Goal: Information Seeking & Learning: Learn about a topic

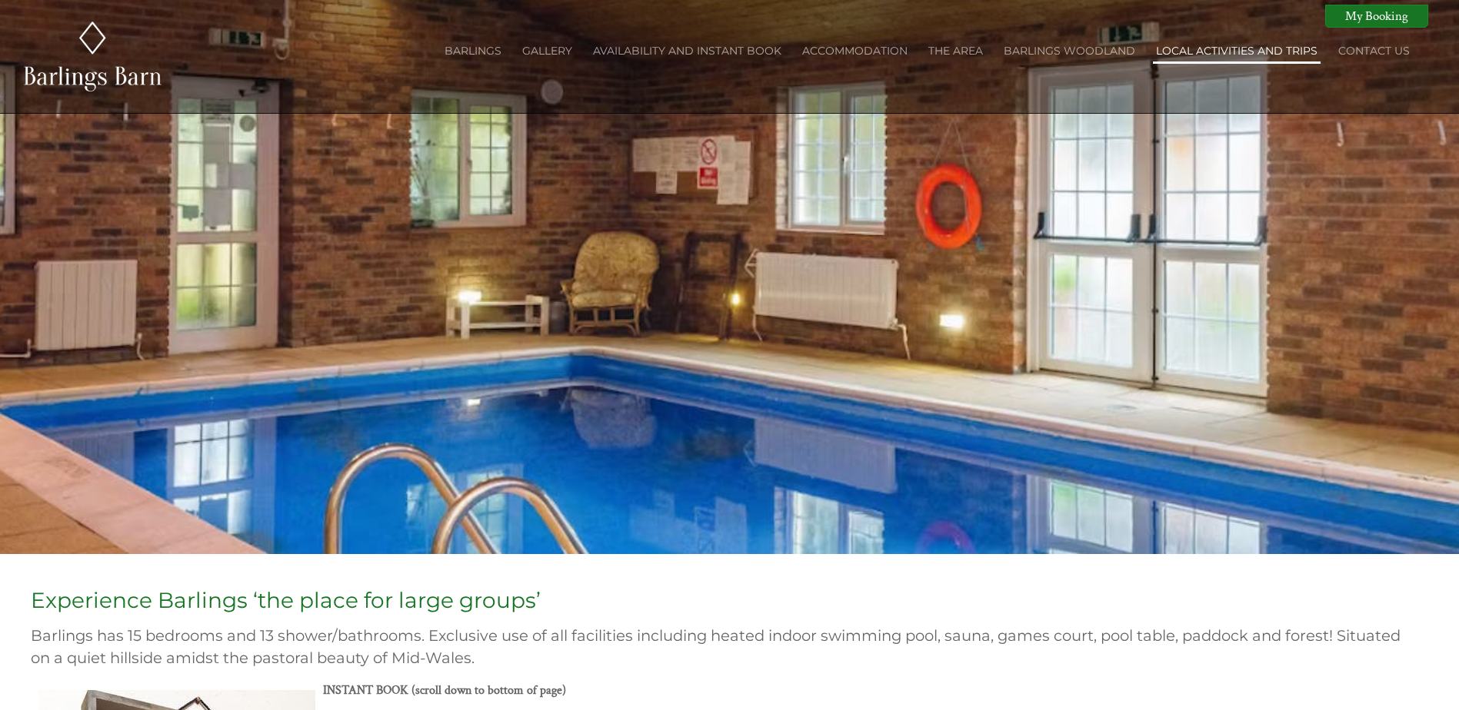
click at [1231, 44] on link "Local activities and trips" at bounding box center [1236, 51] width 161 height 14
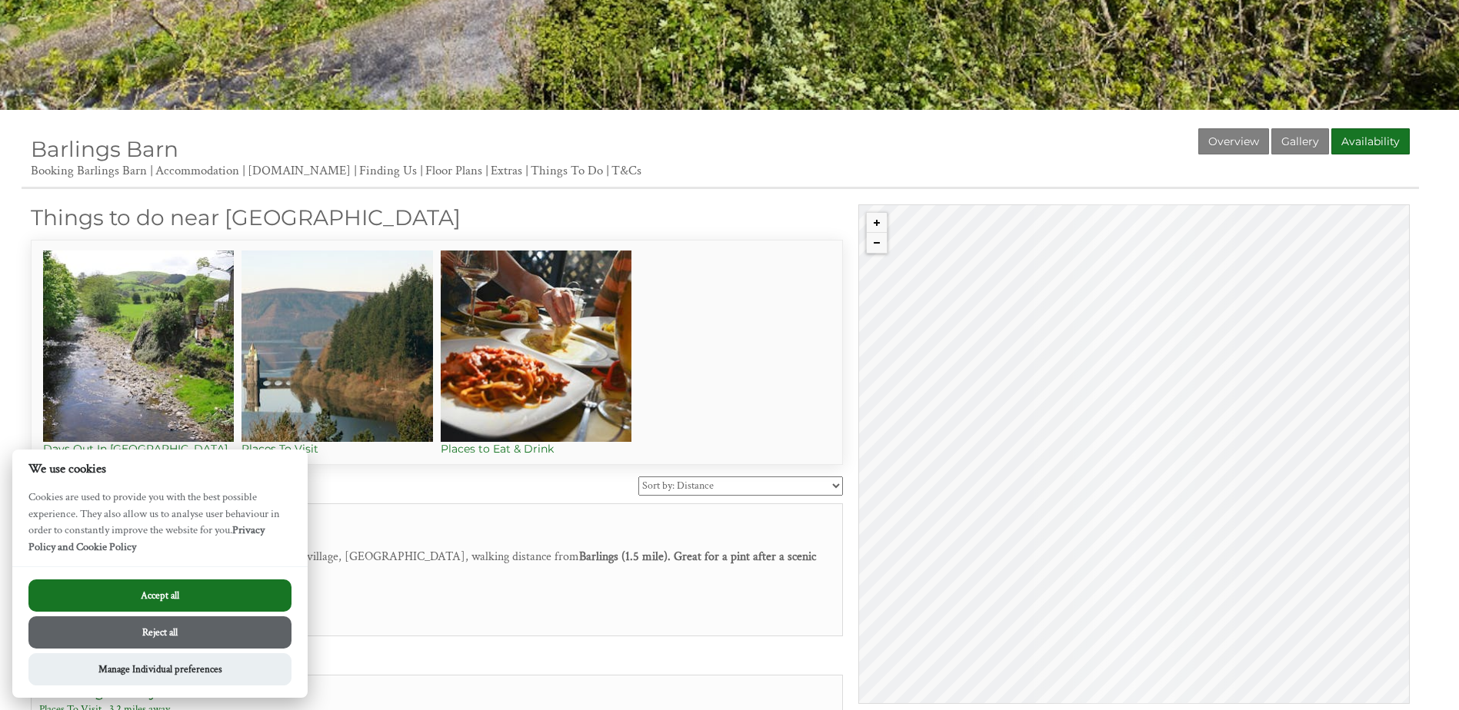
scroll to position [461, 0]
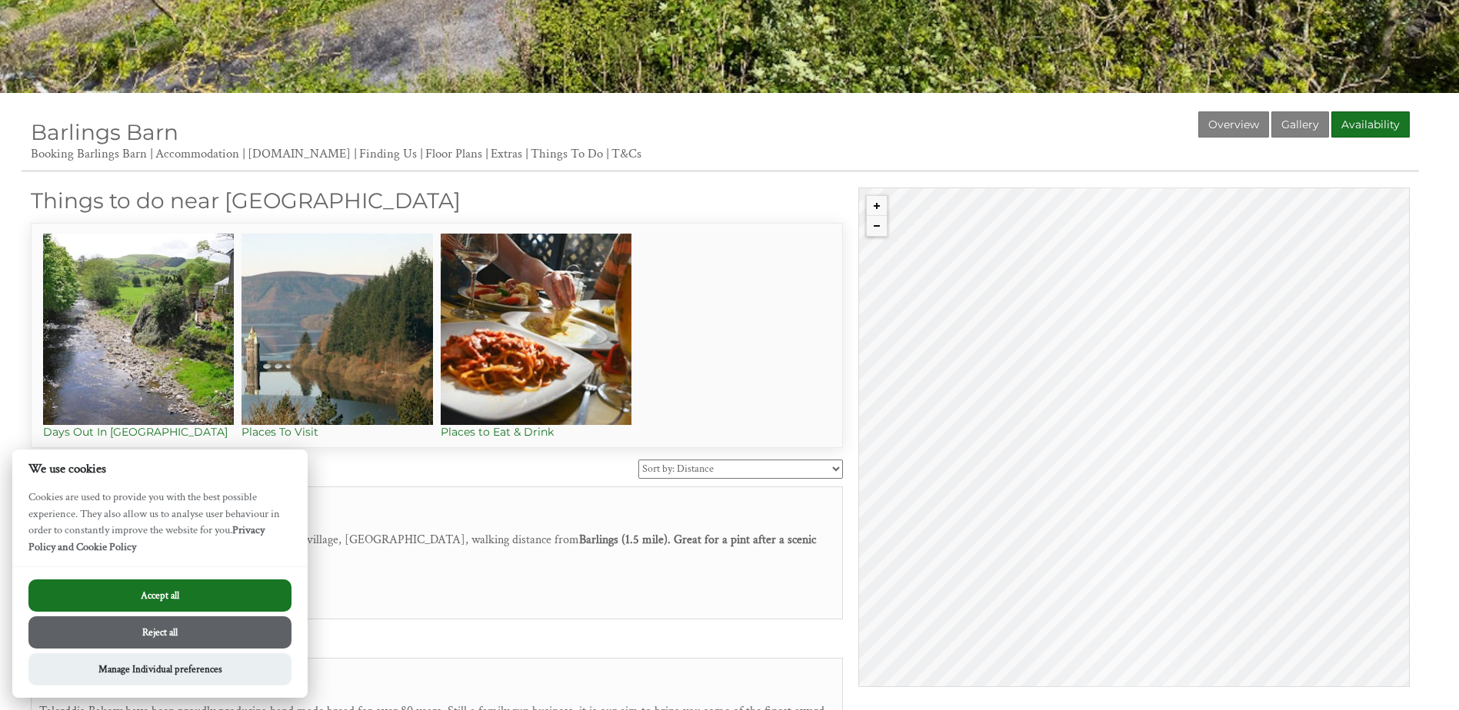
click at [154, 602] on button "Accept all" at bounding box center [159, 596] width 263 height 32
